Goal: Contribute content: Contribute content

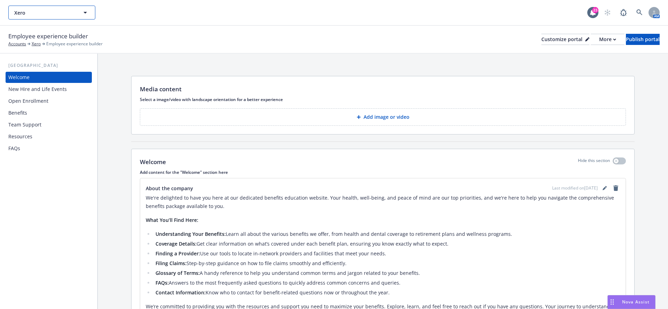
click at [58, 11] on span "Xero" at bounding box center [44, 12] width 60 height 7
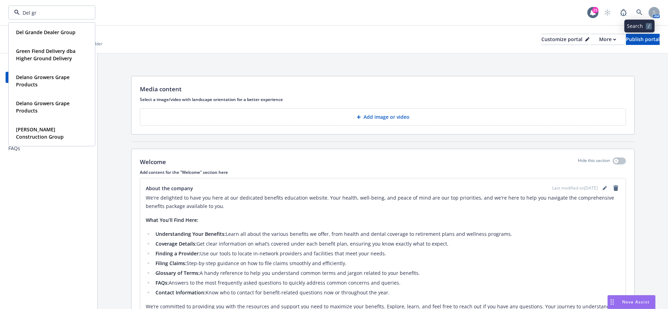
type input "Del gr"
click at [639, 11] on icon at bounding box center [640, 12] width 6 height 6
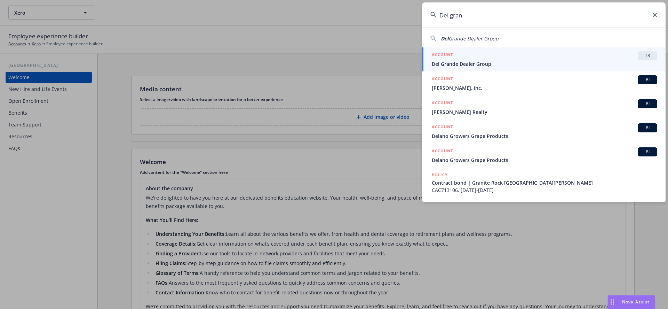
type input "Del gran"
click at [518, 58] on div "ACCOUNT TR" at bounding box center [545, 55] width 226 height 9
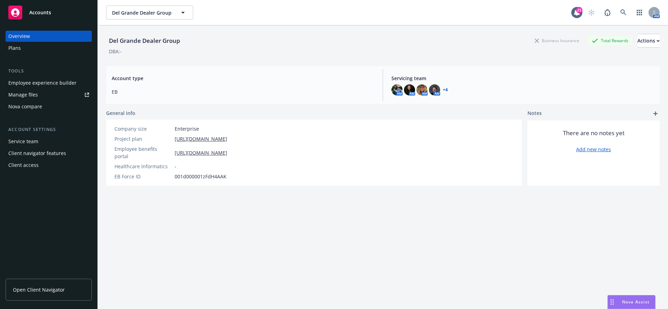
click at [49, 83] on div "Employee experience builder" at bounding box center [42, 82] width 68 height 11
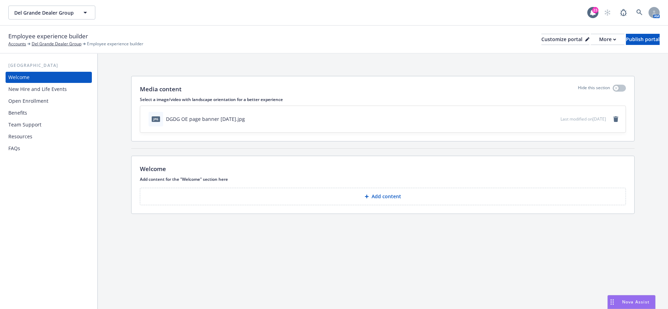
click at [284, 203] on button "Add content" at bounding box center [383, 196] width 486 height 17
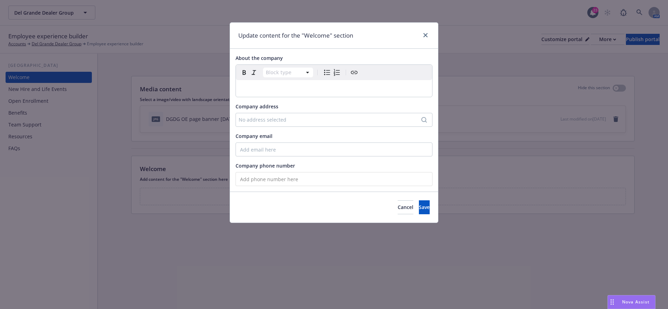
click at [271, 117] on div "No address selected" at bounding box center [331, 119] width 184 height 7
click at [252, 176] on input "tel" at bounding box center [334, 179] width 197 height 14
select select "paragraph"
click at [252, 80] on div "editable markdown" at bounding box center [334, 88] width 196 height 17
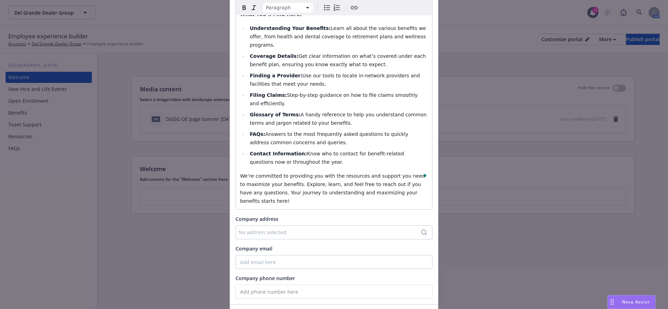
scroll to position [115, 0]
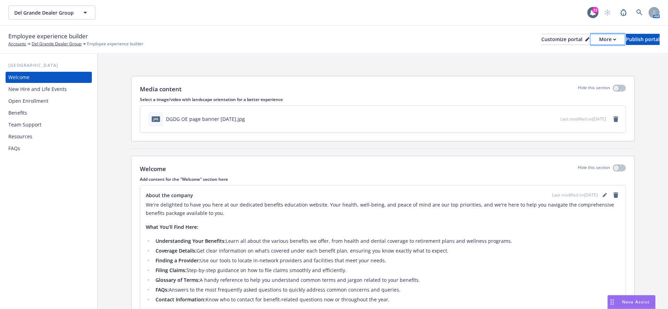
click at [599, 40] on div "More" at bounding box center [607, 39] width 17 height 10
click at [568, 50] on link "Copy preview link" at bounding box center [570, 55] width 63 height 14
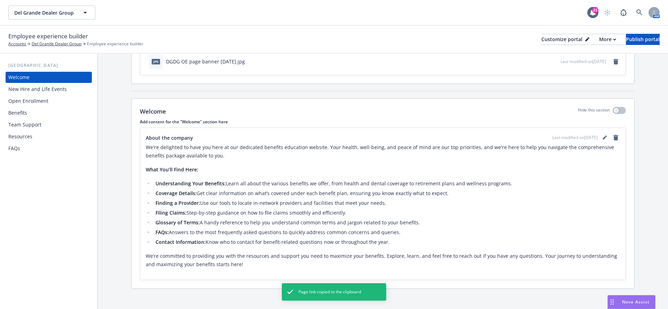
scroll to position [61, 0]
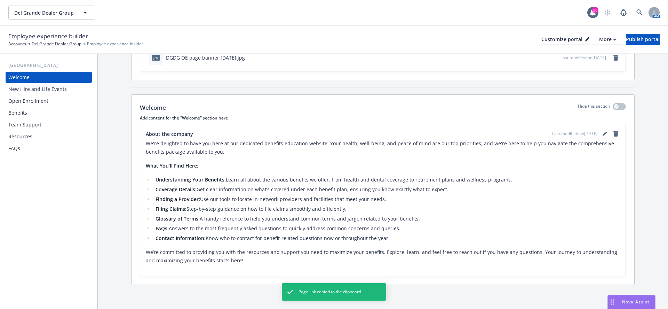
click at [65, 90] on div "New Hire and Life Events" at bounding box center [37, 89] width 58 height 11
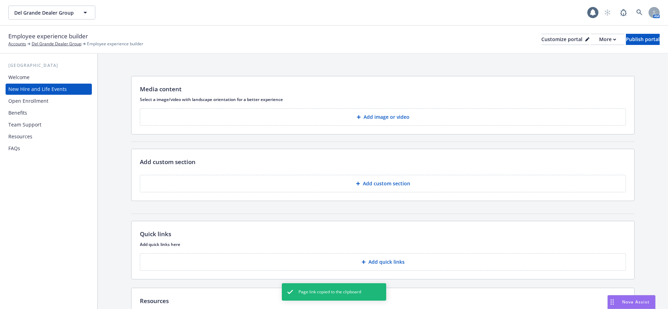
click at [400, 118] on p "Add image or video" at bounding box center [387, 116] width 46 height 7
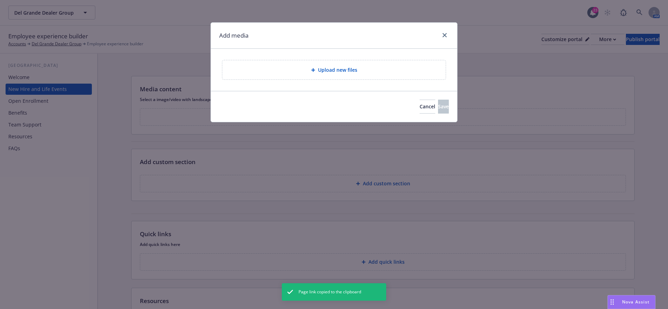
click at [348, 76] on div "Upload new files" at bounding box center [333, 69] width 223 height 19
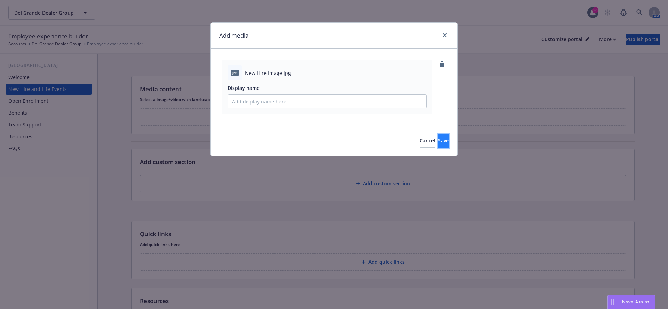
click at [438, 141] on span "Save" at bounding box center [443, 140] width 11 height 7
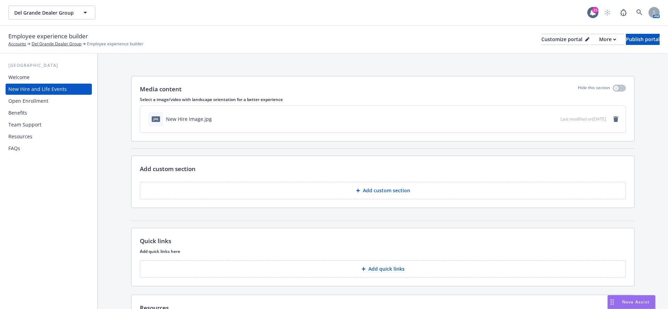
click at [326, 187] on button "Add custom section" at bounding box center [383, 190] width 486 height 17
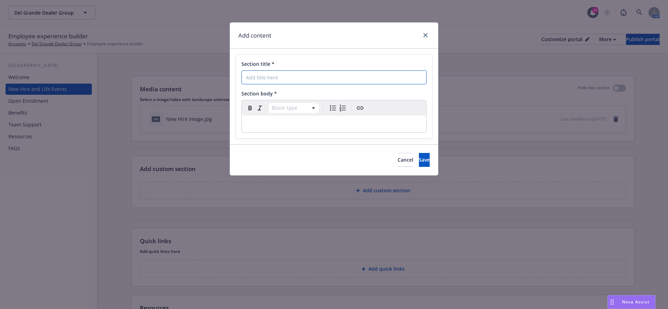
paste input "Employee & Dependent Eligibility"
click at [288, 76] on input "Section title *" at bounding box center [334, 77] width 185 height 14
type input "Employee & Dependent Eligibility"
select select "paragraph"
click at [257, 118] on div "editable markdown" at bounding box center [334, 124] width 184 height 17
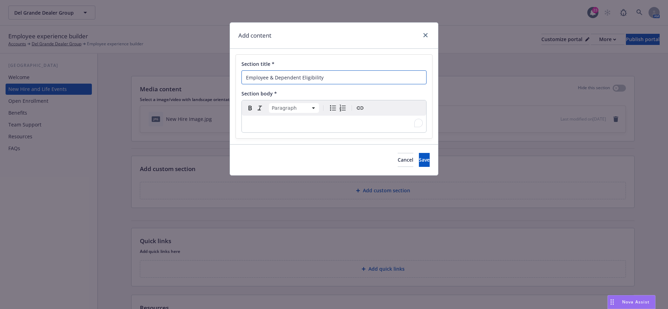
click at [249, 79] on input "Employee & Dependent Eligibility" at bounding box center [334, 77] width 185 height 14
type input "Employee & Dependent Eligibility"
click at [281, 129] on div "To enrich screen reader interactions, please activate Accessibility in Grammarl…" at bounding box center [334, 124] width 184 height 17
select select "h3"
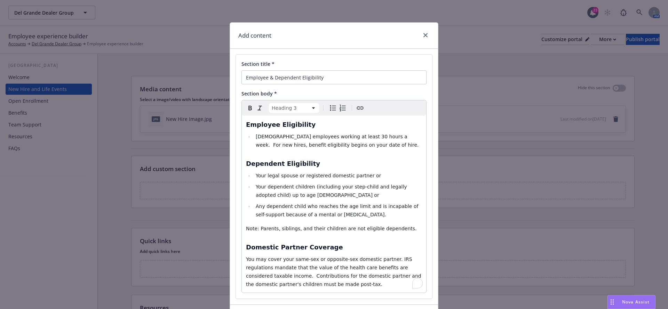
click at [272, 124] on span "Employee Eligibility" at bounding box center [281, 124] width 70 height 7
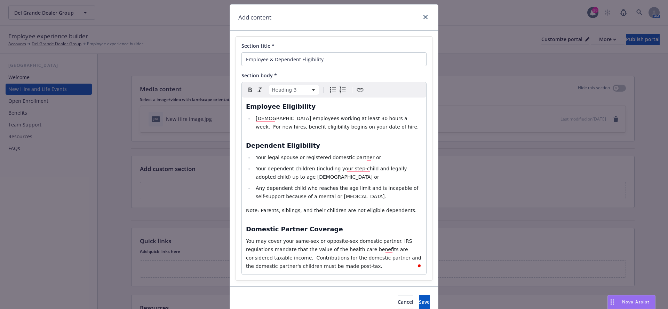
select select
click at [335, 114] on li "[DEMOGRAPHIC_DATA] employees working at least 30 hours a week. For new hires, b…" at bounding box center [338, 122] width 168 height 17
click at [338, 116] on span "[DEMOGRAPHIC_DATA] employees working at least 30 hours a week. For new hires, b…" at bounding box center [337, 123] width 163 height 14
click at [308, 127] on span "hours a week. For new hires, benefit eligibility begins on your date of hire." at bounding box center [337, 123] width 163 height 14
click at [309, 127] on span "hours a week. For new hires, benefit eligibility begins on your date of hire." at bounding box center [337, 123] width 163 height 14
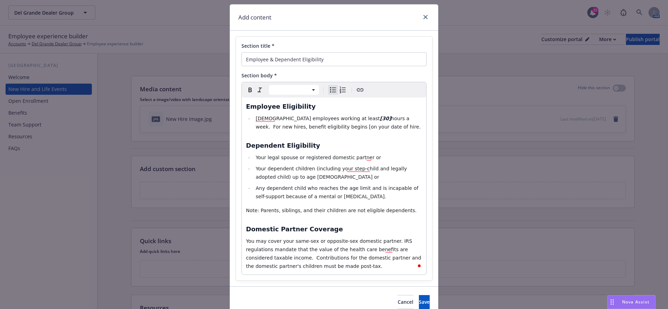
click at [357, 130] on li "[DEMOGRAPHIC_DATA] employees working at least [30] hours a week. For new hires,…" at bounding box center [338, 122] width 168 height 17
click at [354, 126] on span "hours a week. For new hires, benefit eligibility begins [on your date of hire." at bounding box center [338, 123] width 165 height 14
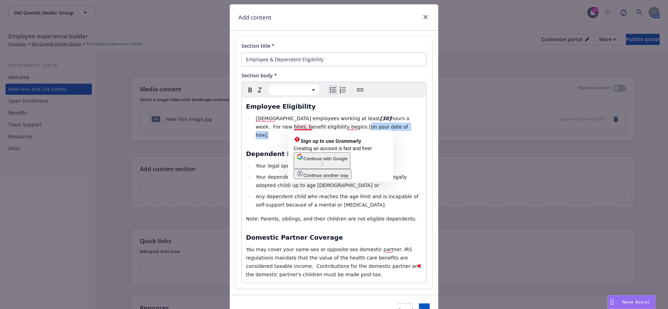
drag, startPoint x: 357, startPoint y: 127, endPoint x: 310, endPoint y: 127, distance: 47.0
click at [310, 127] on span "hours a week. For new hires, benefit eligibility begins [on your date of hire]." at bounding box center [333, 127] width 155 height 22
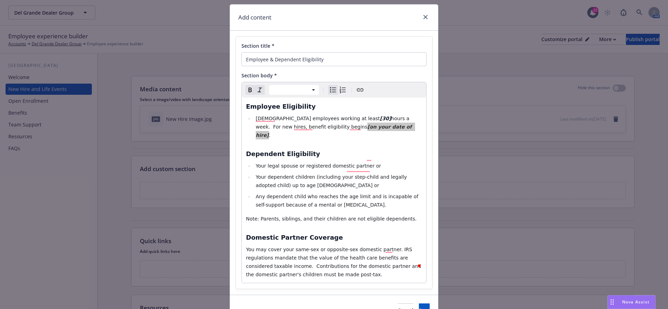
select select "paragraph"
click at [291, 246] on span "You may cover your same-sex or opposite-sex domestic partner. IRS regulations m…" at bounding box center [334, 261] width 177 height 31
click at [353, 246] on span "You may cover your [same-sex or opposite-sex domestic partner. IRS regulations …" at bounding box center [334, 261] width 177 height 31
click at [353, 246] on span "You may cover your [same-sex or opposite-sex ]domestic partner. IRS regulations…" at bounding box center [334, 261] width 177 height 31
drag, startPoint x: 353, startPoint y: 242, endPoint x: 291, endPoint y: 243, distance: 62.0
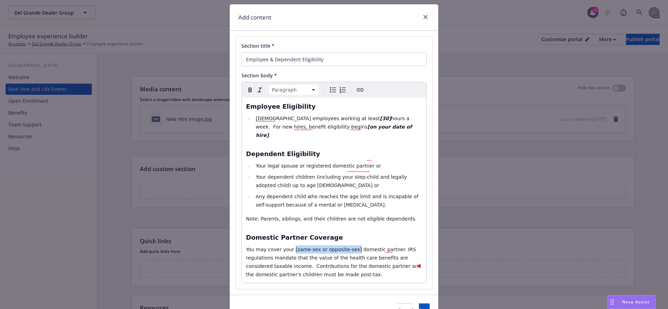
click at [291, 246] on span "You may cover your [same-sex or opposite-sex] domestic partner. IRS regulations…" at bounding box center [334, 261] width 177 height 31
click at [419, 307] on span "Save" at bounding box center [424, 310] width 11 height 7
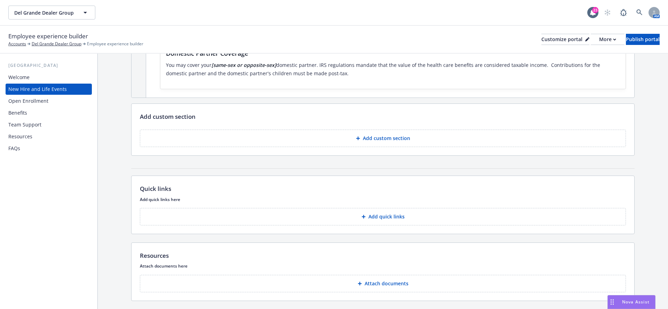
scroll to position [255, 0]
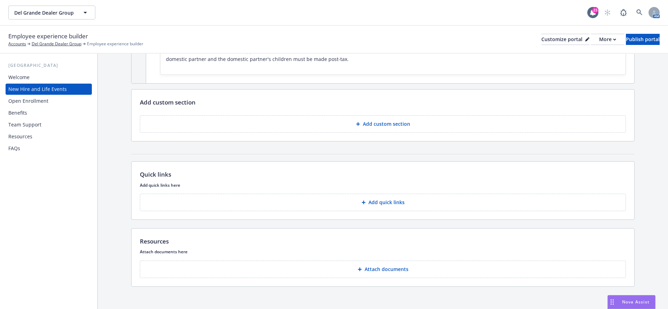
click at [357, 128] on button "Add custom section" at bounding box center [383, 123] width 486 height 17
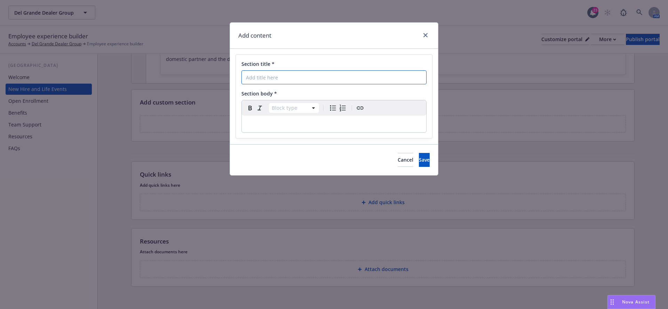
click at [321, 80] on input "Section title *" at bounding box center [334, 77] width 185 height 14
paste input "When Can I Enroll"
type input "When Can I Enroll"
select select "paragraph"
click at [277, 123] on p "editable markdown" at bounding box center [334, 124] width 176 height 8
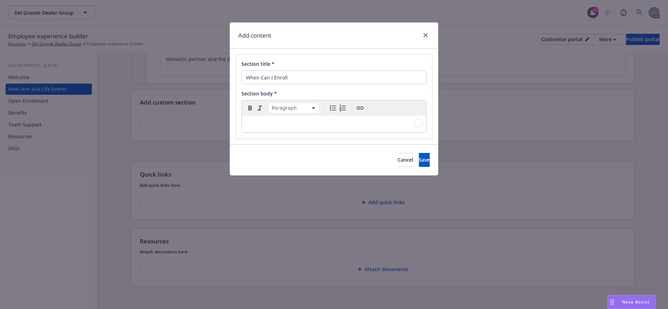
click at [290, 120] on p "To enrich screen reader interactions, please activate Accessibility in Grammarl…" at bounding box center [334, 124] width 176 height 8
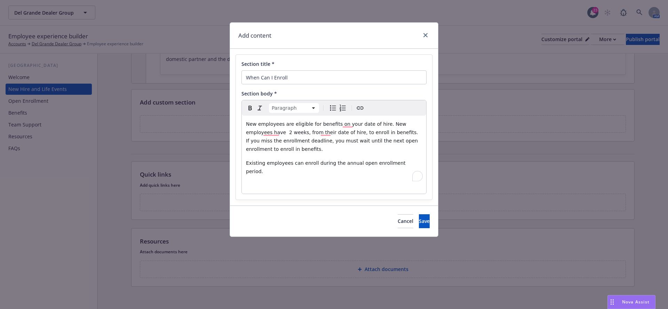
click at [262, 181] on p "To enrich screen reader interactions, please activate Accessibility in Grammarl…" at bounding box center [334, 185] width 176 height 8
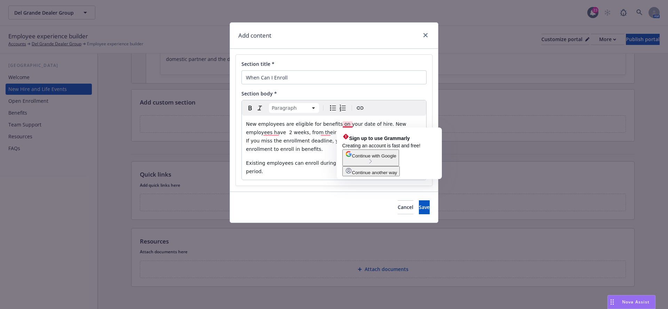
click at [337, 124] on span "New employees are eligible for benefits on your date of hire. New employees hav…" at bounding box center [333, 136] width 174 height 31
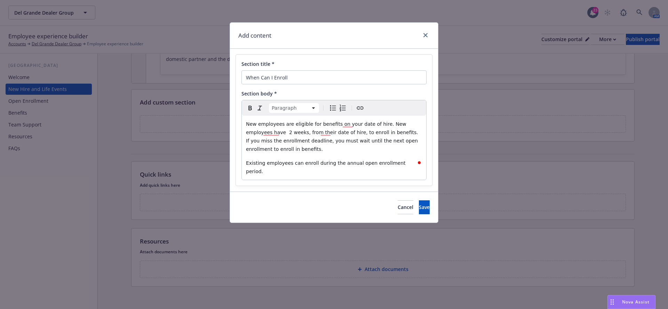
click at [337, 124] on span "New employees are eligible for benefits on your date of hire. New employees hav…" at bounding box center [333, 136] width 174 height 31
click at [334, 124] on span "New employees are eligible for benefits on your date of hire. New employees hav…" at bounding box center [333, 136] width 174 height 31
click at [336, 124] on span "New employees are eligible for benefits on your date of hire. New employees hav…" at bounding box center [333, 136] width 174 height 31
click at [381, 125] on span "New employees are eligible for benefits [on your date of hire. New employees ha…" at bounding box center [333, 136] width 174 height 31
click at [382, 123] on span "New employees are eligible for benefits [on your date of hire]. New employees h…" at bounding box center [333, 136] width 174 height 31
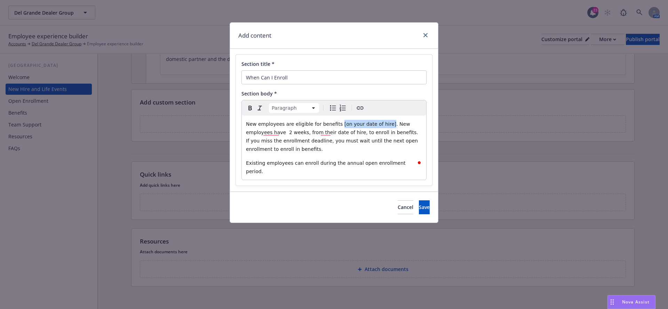
drag, startPoint x: 382, startPoint y: 126, endPoint x: 336, endPoint y: 126, distance: 46.6
click at [336, 126] on span "New employees are eligible for benefits [on your date of hire]. New employees h…" at bounding box center [333, 136] width 174 height 31
click at [284, 133] on span ". New employees have 2 weeks, from their date of hire, to enroll in benefits. I…" at bounding box center [333, 136] width 174 height 31
click at [305, 133] on span ". New employees have [2 weeks, from their date of hire, to enroll in benefits. …" at bounding box center [334, 136] width 176 height 31
drag, startPoint x: 306, startPoint y: 132, endPoint x: 285, endPoint y: 133, distance: 21.6
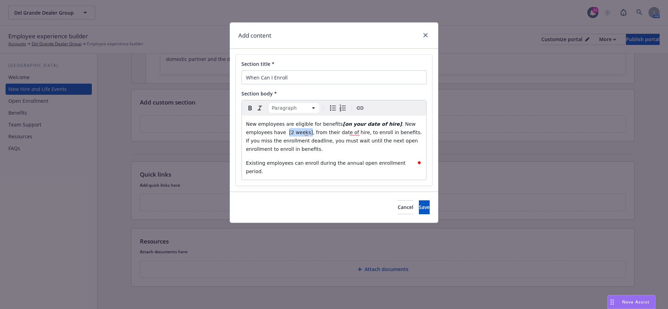
click at [285, 133] on span ". New employees have [2 weeks], from their date of hire, to enroll in benefits.…" at bounding box center [334, 136] width 177 height 31
click at [412, 206] on div "Cancel Save" at bounding box center [334, 206] width 208 height 31
click at [419, 200] on button "Save" at bounding box center [424, 207] width 11 height 14
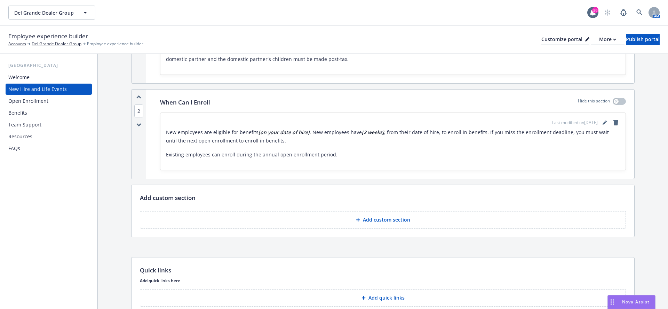
click at [426, 208] on div "To pick up a draggable item, press the space bar. While dragging, use the arrow…" at bounding box center [383, 218] width 486 height 20
click at [428, 220] on button "Add custom section" at bounding box center [383, 219] width 486 height 17
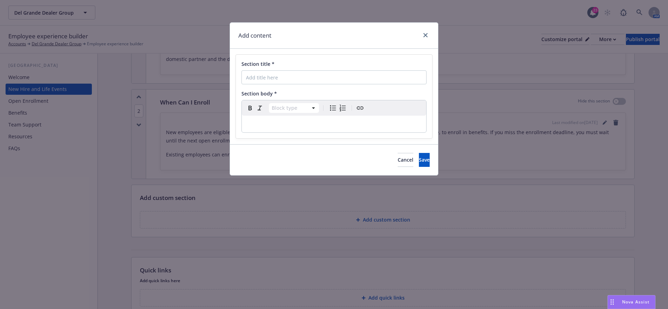
click at [343, 68] on div "Section title *" at bounding box center [334, 72] width 185 height 24
click at [318, 75] on input "Section title *" at bounding box center [334, 77] width 185 height 14
paste input "Life Events & Changing Your Benefits"
type input "Life Events & Changing Your Benefits"
select select "paragraph"
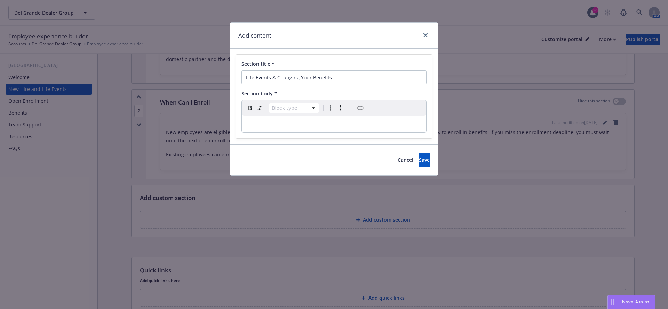
click at [297, 120] on p "editable markdown" at bounding box center [334, 124] width 176 height 8
click at [272, 123] on p "To enrich screen reader interactions, please activate Accessibility in Grammarl…" at bounding box center [334, 124] width 176 height 8
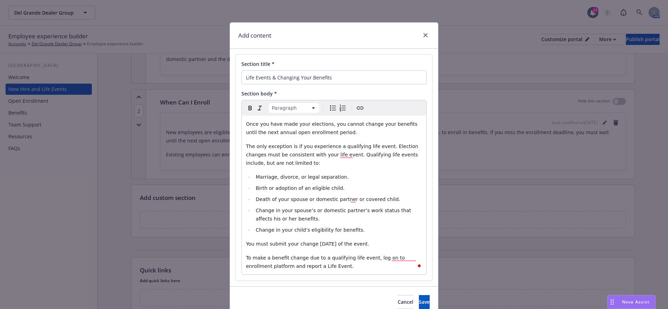
click at [391, 259] on span "To make a benefit change due to a qualifying life event, log on to enrollment p…" at bounding box center [326, 262] width 160 height 14
click at [264, 267] on span "To make a benefit change due to a qualifying life event, log on to [enrollment …" at bounding box center [326, 262] width 160 height 14
click at [265, 266] on span "To make a benefit change due to a qualifying life event, log on to [enrollment …" at bounding box center [326, 262] width 160 height 14
drag, startPoint x: 266, startPoint y: 266, endPoint x: 391, endPoint y: 258, distance: 124.8
click at [391, 258] on span "To make a benefit change due to a qualifying life event, log on to [enrollment …" at bounding box center [326, 262] width 160 height 14
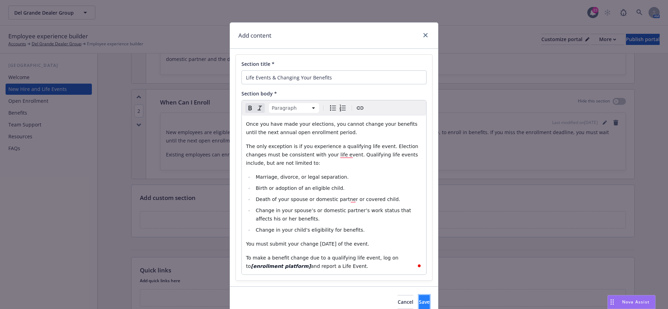
click at [419, 298] on span "Save" at bounding box center [424, 301] width 11 height 7
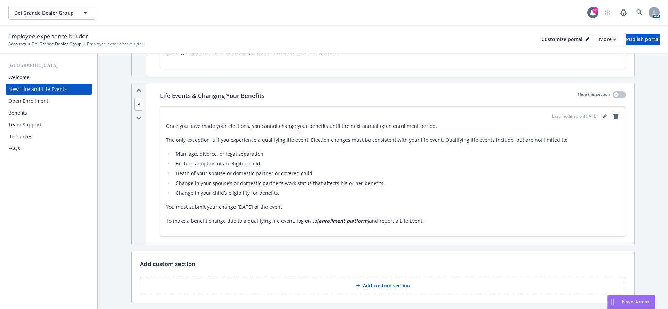
scroll to position [518, 0]
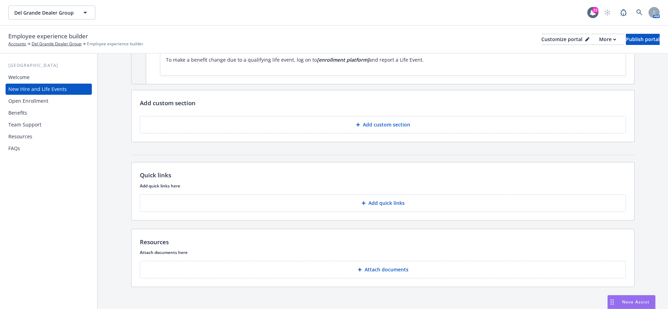
click at [349, 123] on button "Add custom section" at bounding box center [383, 124] width 486 height 17
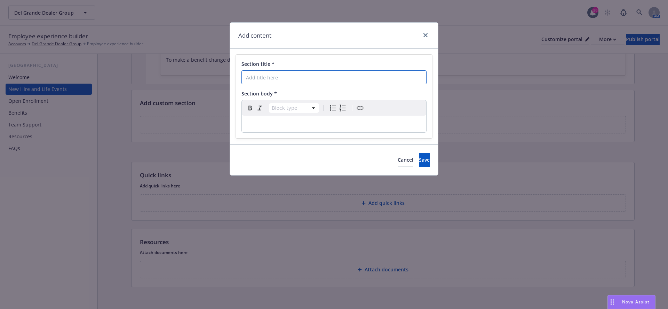
click at [317, 78] on input "Section title *" at bounding box center [334, 77] width 185 height 14
paste input "How To Enroll"
type input "How To Enroll"
select select "paragraph"
click at [253, 122] on p "To enrich screen reader interactions, please activate Accessibility in Grammarl…" at bounding box center [334, 124] width 176 height 8
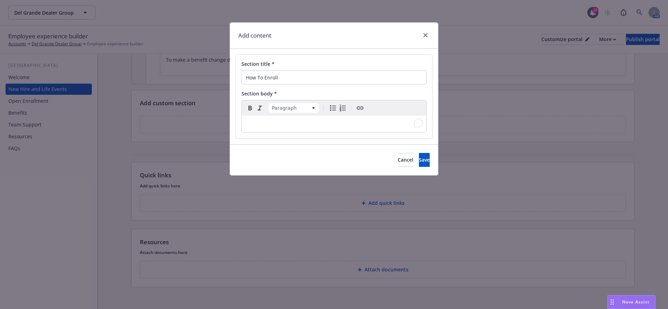
click at [284, 126] on p "To enrich screen reader interactions, please activate Accessibility in Grammarl…" at bounding box center [334, 124] width 176 height 8
paste div "To enrich screen reader interactions, please activate Accessibility in Grammarl…"
select select
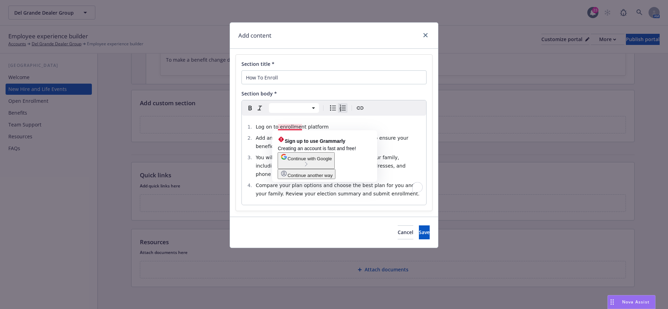
drag, startPoint x: 278, startPoint y: 129, endPoint x: 295, endPoint y: 130, distance: 16.4
click at [278, 129] on span "Log on to enrollment platform" at bounding box center [292, 127] width 73 height 6
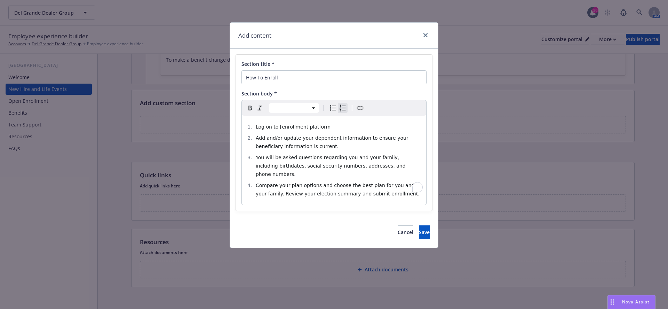
click at [332, 126] on li "Log on to [enrollment platform" at bounding box center [338, 127] width 168 height 8
drag, startPoint x: 351, startPoint y: 126, endPoint x: 278, endPoint y: 125, distance: 72.7
click at [278, 125] on li "Log on to [enrollment platform]" at bounding box center [338, 127] width 168 height 8
click at [419, 226] on button "Save" at bounding box center [424, 232] width 11 height 14
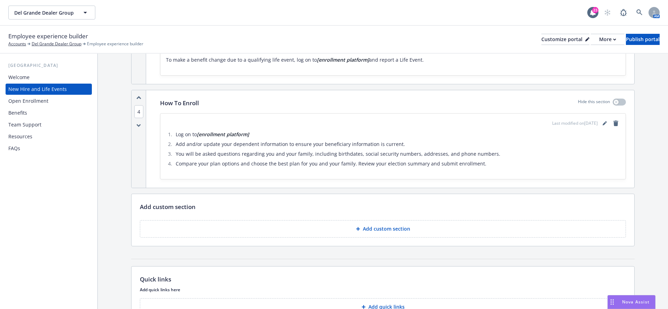
click at [350, 220] on button "Add custom section" at bounding box center [383, 228] width 486 height 17
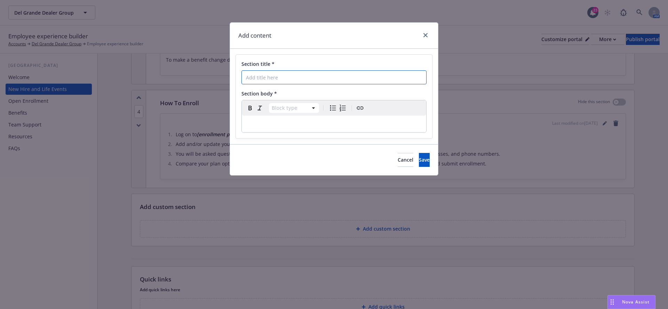
click at [361, 74] on input "Section title *" at bounding box center [334, 77] width 185 height 14
paste input "Decision Support - What Plan Is Right For You"
type input "Decision Support - What Plan Is Right For You"
click at [263, 138] on div "Section title * Decision Support - What Plan Is Right For You Section body * Bl…" at bounding box center [334, 96] width 208 height 95
select select "paragraph"
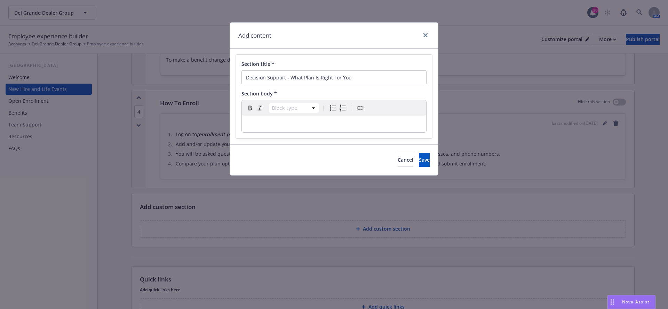
click at [268, 124] on p "editable markdown" at bounding box center [334, 124] width 176 height 8
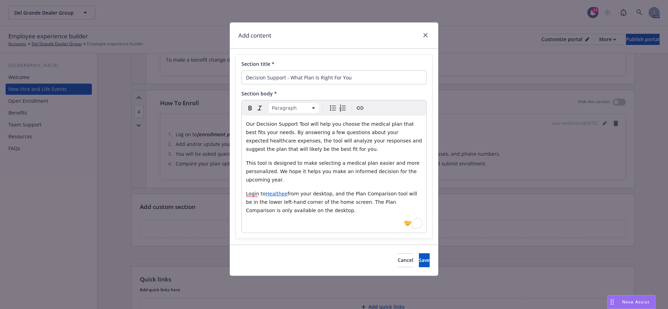
scroll to position [0, 0]
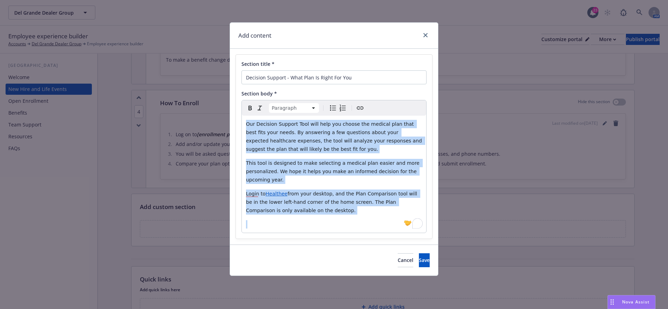
click at [337, 214] on p "Login to Healthee from your desktop, and the Plan Comparison tool will be in th…" at bounding box center [334, 201] width 176 height 25
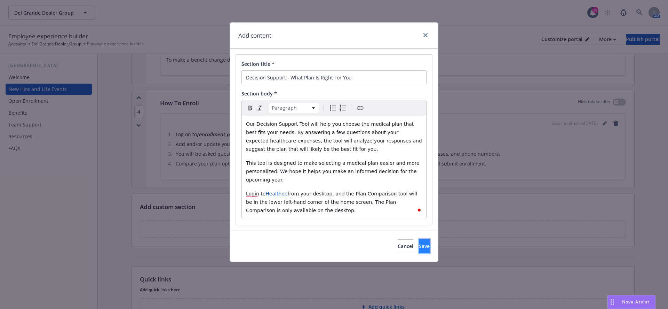
click at [420, 246] on button "Save" at bounding box center [424, 246] width 11 height 14
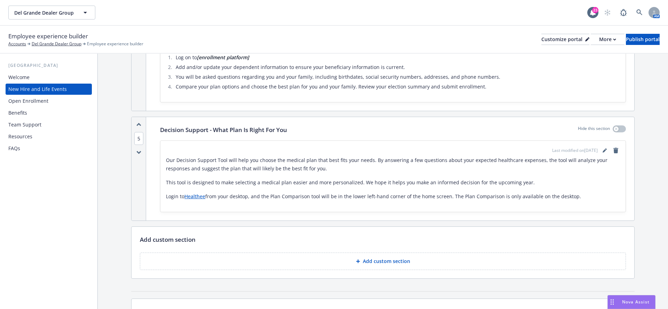
scroll to position [642, 0]
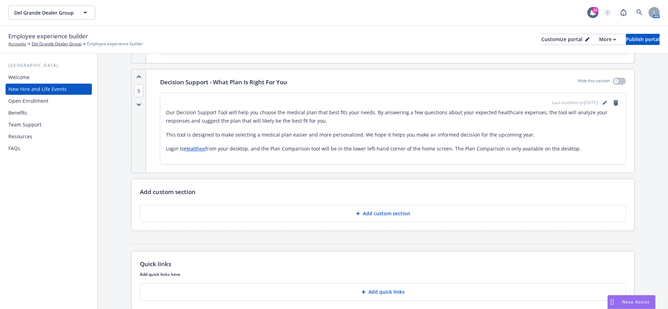
click at [387, 210] on p "Add custom section" at bounding box center [386, 213] width 47 height 7
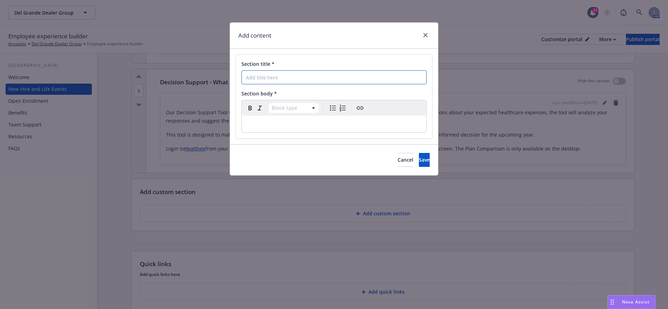
click at [349, 73] on input "Section title *" at bounding box center [334, 77] width 185 height 14
paste input "Who Do I Contact for Benefit-Related Questions?"
type input "Who Do I Contact for Benefit-Related Questions?"
select select "paragraph"
click at [267, 123] on p "To enrich screen reader interactions, please activate Accessibility in Grammarl…" at bounding box center [334, 124] width 176 height 8
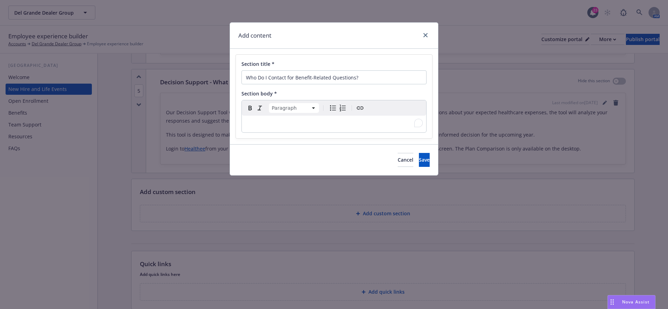
click at [302, 126] on p "To enrich screen reader interactions, please activate Accessibility in Grammarl…" at bounding box center [334, 124] width 176 height 8
paste div "To enrich screen reader interactions, please activate Accessibility in Grammarl…"
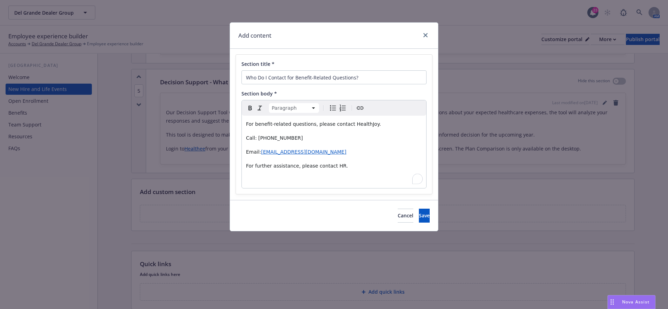
click at [350, 125] on span "For benefit-related questions, please contact HealthJoy." at bounding box center [313, 124] width 135 height 6
click at [370, 125] on span "For benefit-related questions, please contact [HealthJoy." at bounding box center [314, 124] width 137 height 6
click at [373, 125] on span "For benefit-related questions, please contact [HealthJoy." at bounding box center [314, 124] width 137 height 6
drag, startPoint x: 376, startPoint y: 121, endPoint x: 348, endPoint y: 121, distance: 27.8
click at [348, 121] on p "For benefit-related questions, please contact [HealthJoy]." at bounding box center [334, 124] width 176 height 8
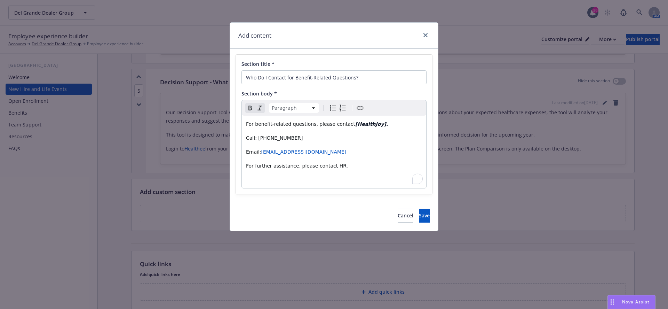
click at [257, 139] on span "Call: [PHONE_NUMBER]" at bounding box center [274, 138] width 57 height 6
click at [294, 140] on p "Call: [[PHONE_NUMBER]" at bounding box center [334, 138] width 176 height 8
drag, startPoint x: 294, startPoint y: 139, endPoint x: 260, endPoint y: 139, distance: 34.1
click at [260, 139] on p "Call: [[PHONE_NUMBER]]" at bounding box center [334, 138] width 176 height 8
drag, startPoint x: 295, startPoint y: 136, endPoint x: 256, endPoint y: 138, distance: 39.4
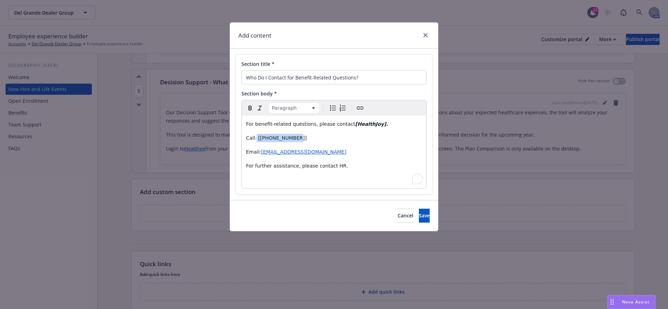
click at [256, 138] on p "Call: [[PHONE_NUMBER]]" at bounding box center [334, 138] width 176 height 8
click at [370, 184] on div "For benefit-related questions, please contact [HealthJoy]. Call: [[PHONE_NUMBER…" at bounding box center [334, 152] width 184 height 72
click at [370, 182] on p "To enrich screen reader interactions, please activate Accessibility in Grammarl…" at bounding box center [334, 179] width 176 height 8
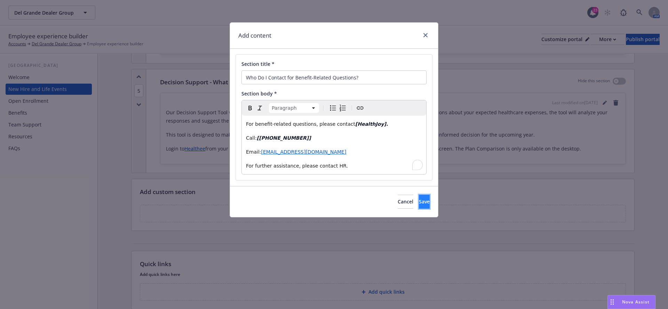
click at [419, 203] on button "Save" at bounding box center [424, 202] width 11 height 14
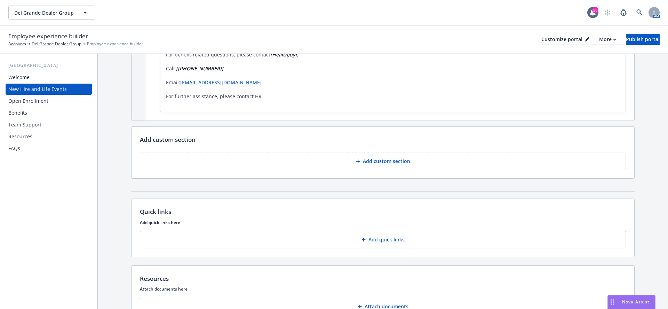
scroll to position [844, 0]
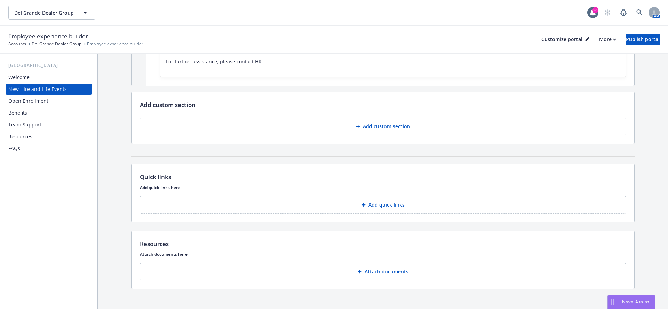
click at [390, 129] on button "Add custom section" at bounding box center [383, 126] width 486 height 17
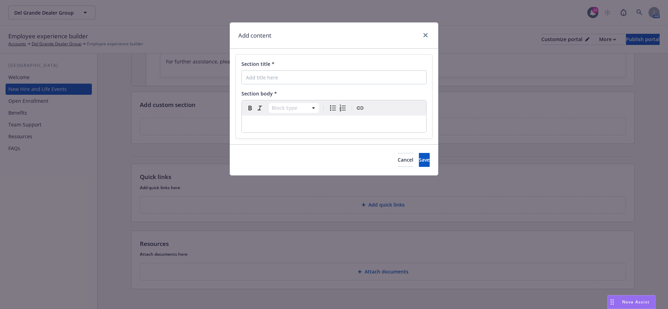
click at [334, 65] on div "Section title *" at bounding box center [334, 63] width 185 height 7
paste input "Ask [PERSON_NAME]"
click at [317, 71] on input "Section title *" at bounding box center [334, 77] width 185 height 14
type input "Ask [PERSON_NAME]"
select select "paragraph"
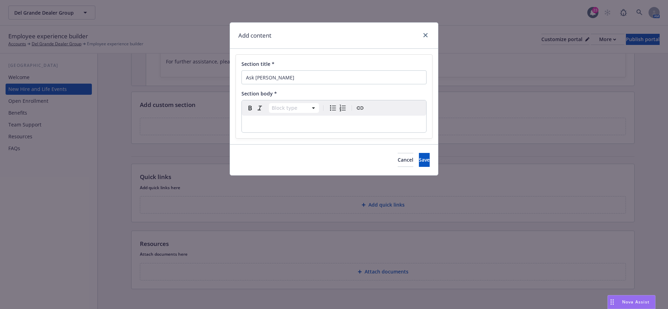
click at [268, 119] on div "editable markdown" at bounding box center [334, 124] width 184 height 17
click at [249, 78] on input "Ask [PERSON_NAME]" at bounding box center [334, 77] width 185 height 14
type input "Ask [PERSON_NAME]"
drag, startPoint x: 288, startPoint y: 122, endPoint x: 318, endPoint y: 101, distance: 36.9
click at [288, 122] on p "To enrich screen reader interactions, please activate Accessibility in Grammarl…" at bounding box center [334, 124] width 176 height 8
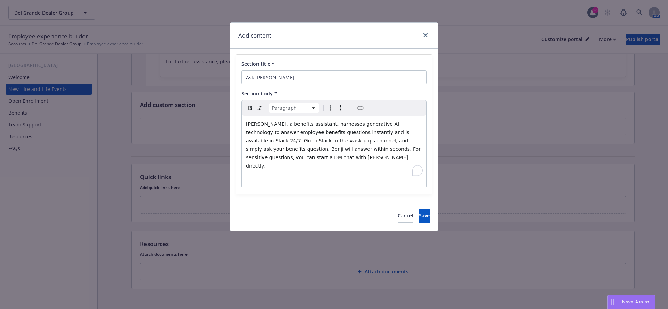
click at [292, 175] on p "To enrich screen reader interactions, please activate Accessibility in Grammarl…" at bounding box center [334, 179] width 176 height 8
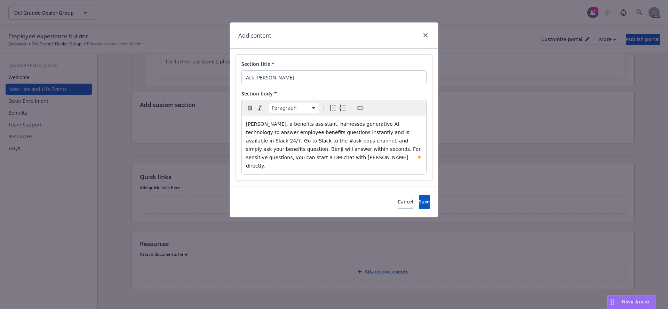
click at [274, 143] on p "[PERSON_NAME], a benefits assistant, harnesses generative AI technology to answ…" at bounding box center [334, 145] width 176 height 50
click at [299, 142] on span "[PERSON_NAME], a benefits assistant, harnesses generative AI technology to answ…" at bounding box center [334, 144] width 176 height 47
drag, startPoint x: 302, startPoint y: 141, endPoint x: 274, endPoint y: 141, distance: 28.2
click at [274, 141] on span "[PERSON_NAME], a benefits assistant, harnesses generative AI technology to answ…" at bounding box center [334, 144] width 176 height 47
click at [422, 195] on button "Save" at bounding box center [424, 202] width 11 height 14
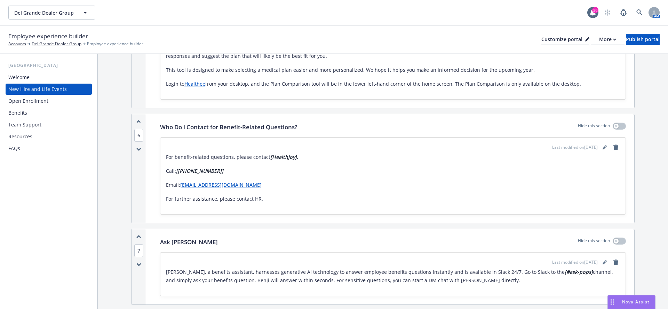
scroll to position [593, 0]
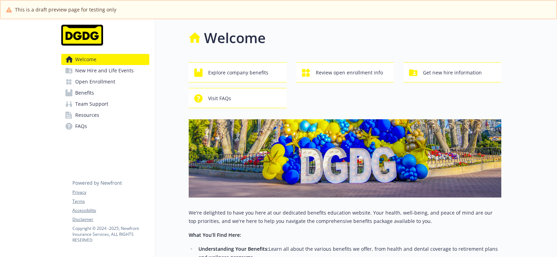
click at [113, 77] on span "Open Enrollment" at bounding box center [95, 81] width 40 height 11
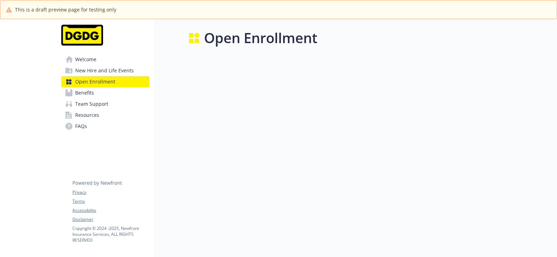
click at [112, 72] on span "New Hire and Life Events" at bounding box center [104, 70] width 58 height 11
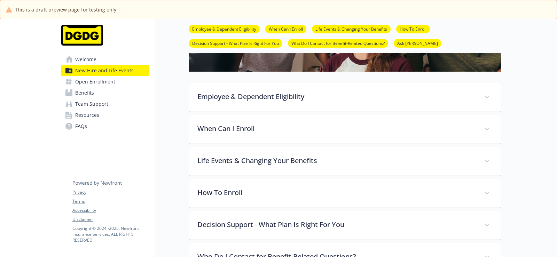
scroll to position [240, 0]
